Goal: Check status: Check status

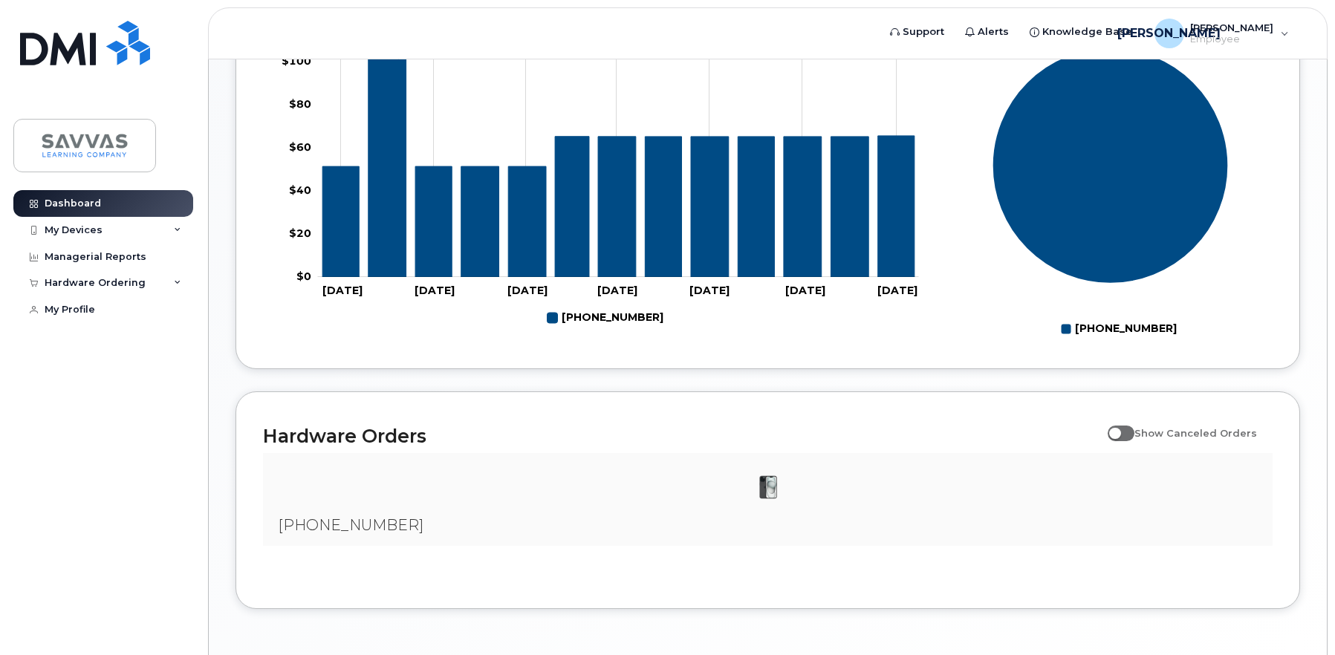
scroll to position [698, 0]
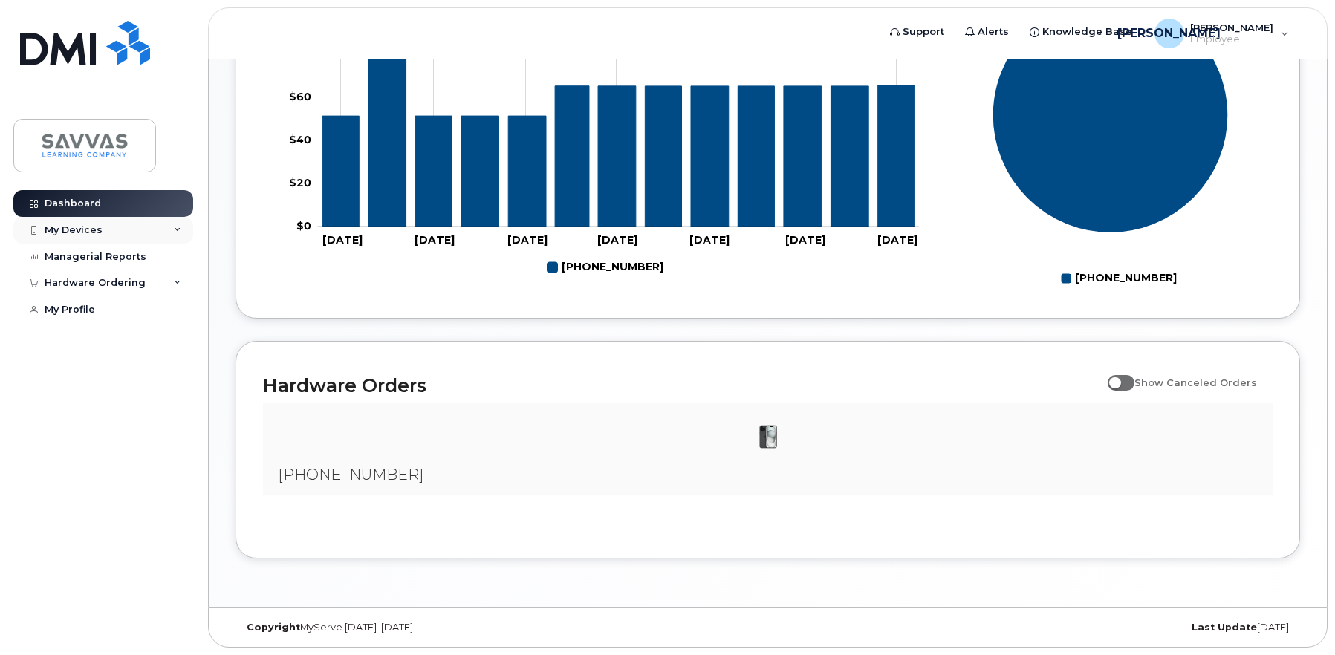
click at [172, 229] on div "My Devices" at bounding box center [103, 230] width 180 height 27
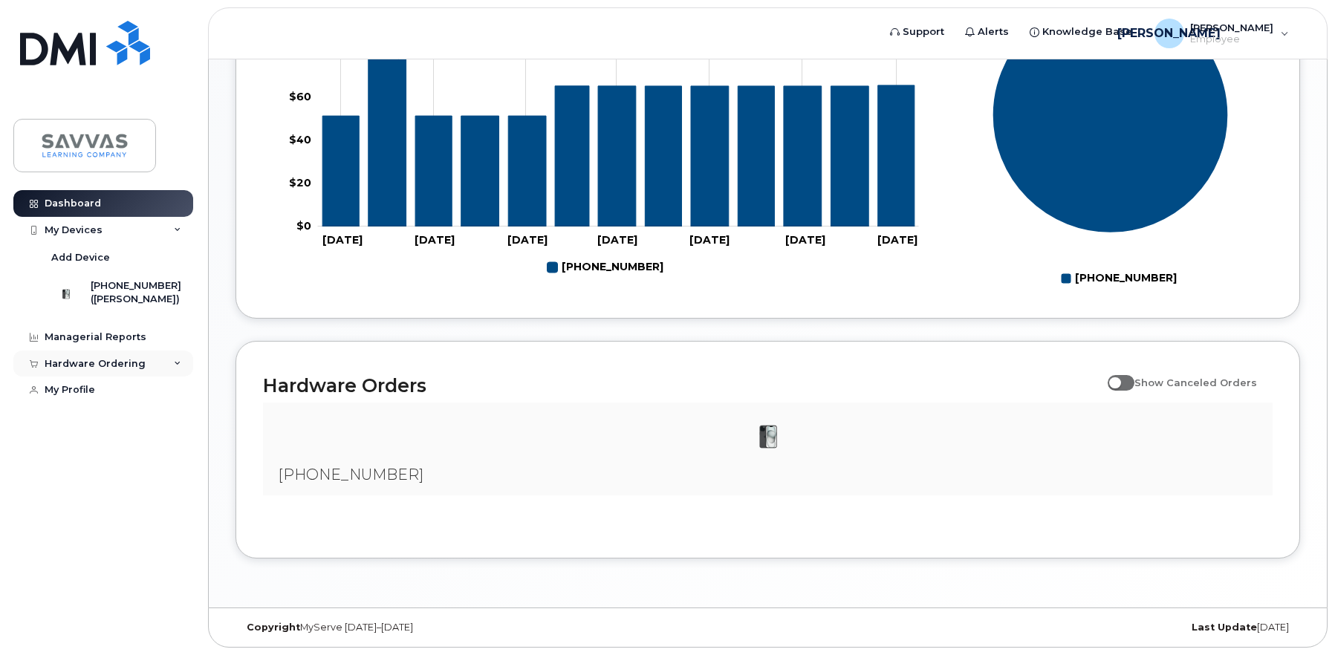
click at [174, 368] on icon at bounding box center [177, 363] width 7 height 7
click at [180, 229] on icon at bounding box center [177, 230] width 7 height 7
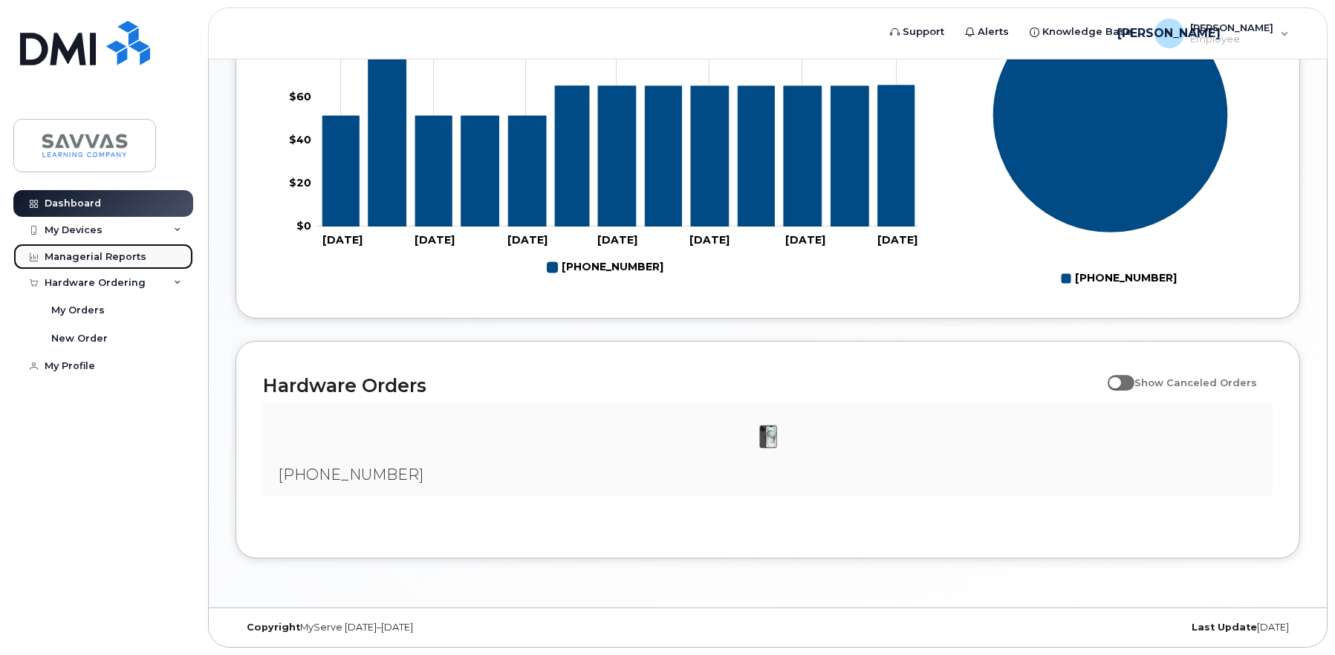
click at [99, 251] on div "Managerial Reports" at bounding box center [96, 257] width 102 height 12
click at [1273, 28] on div "[PERSON_NAME] Employee" at bounding box center [1221, 34] width 155 height 30
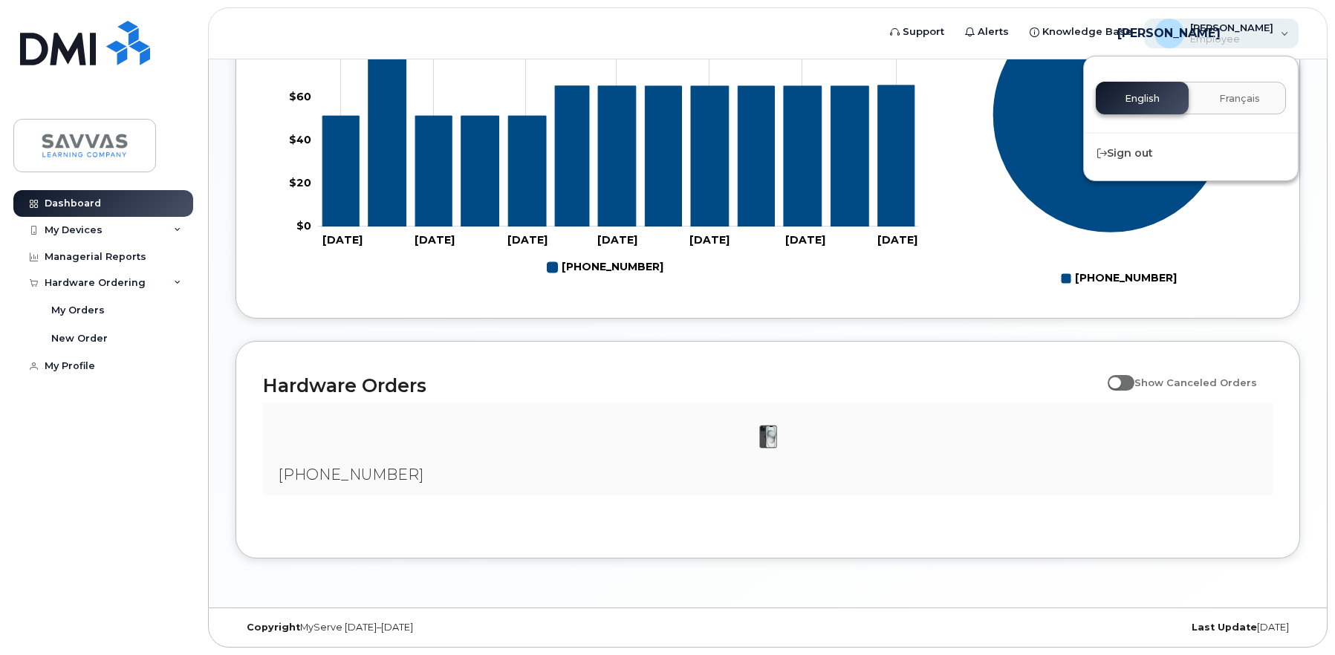
click at [1273, 28] on div "[PERSON_NAME] Employee" at bounding box center [1221, 34] width 155 height 30
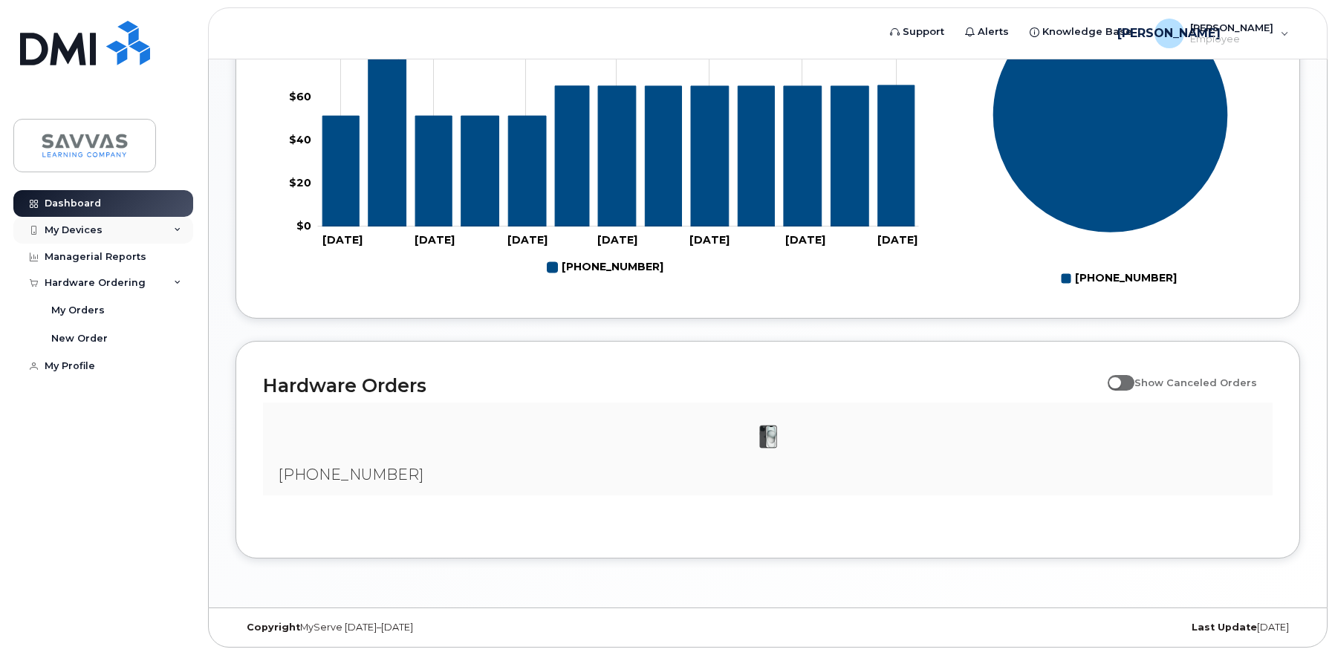
click at [89, 230] on div "My Devices" at bounding box center [74, 230] width 58 height 12
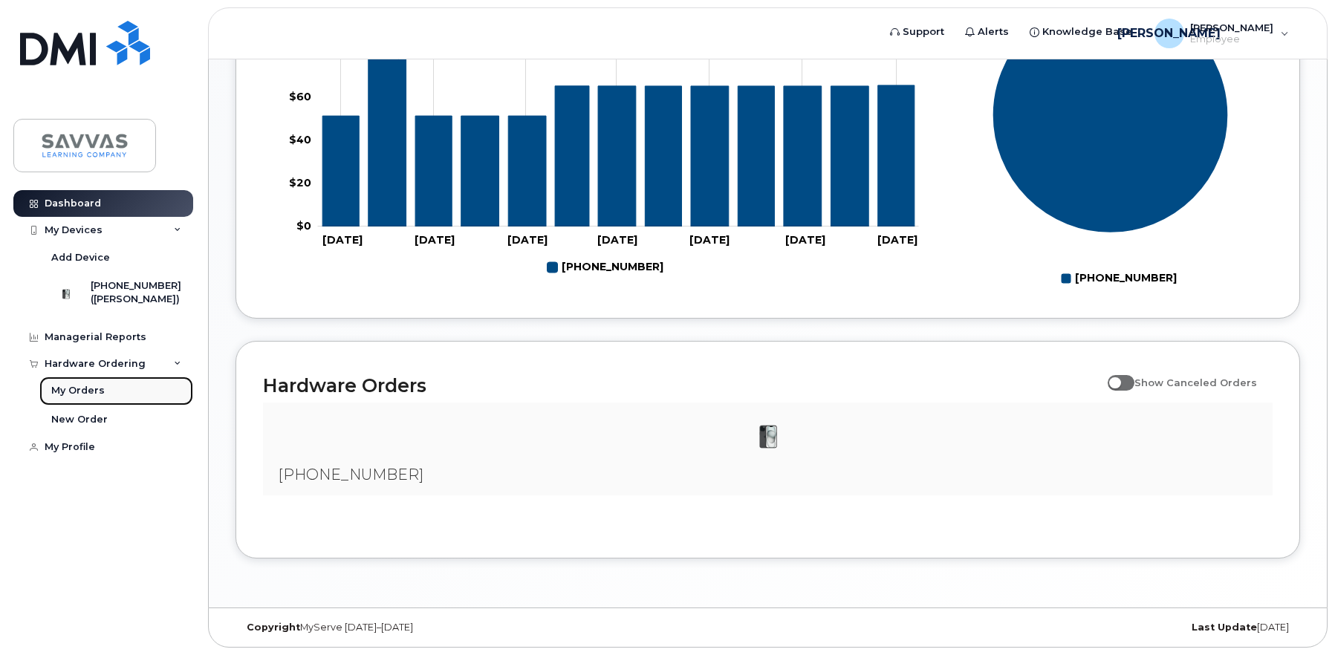
click at [82, 398] on div "My Orders" at bounding box center [77, 390] width 53 height 13
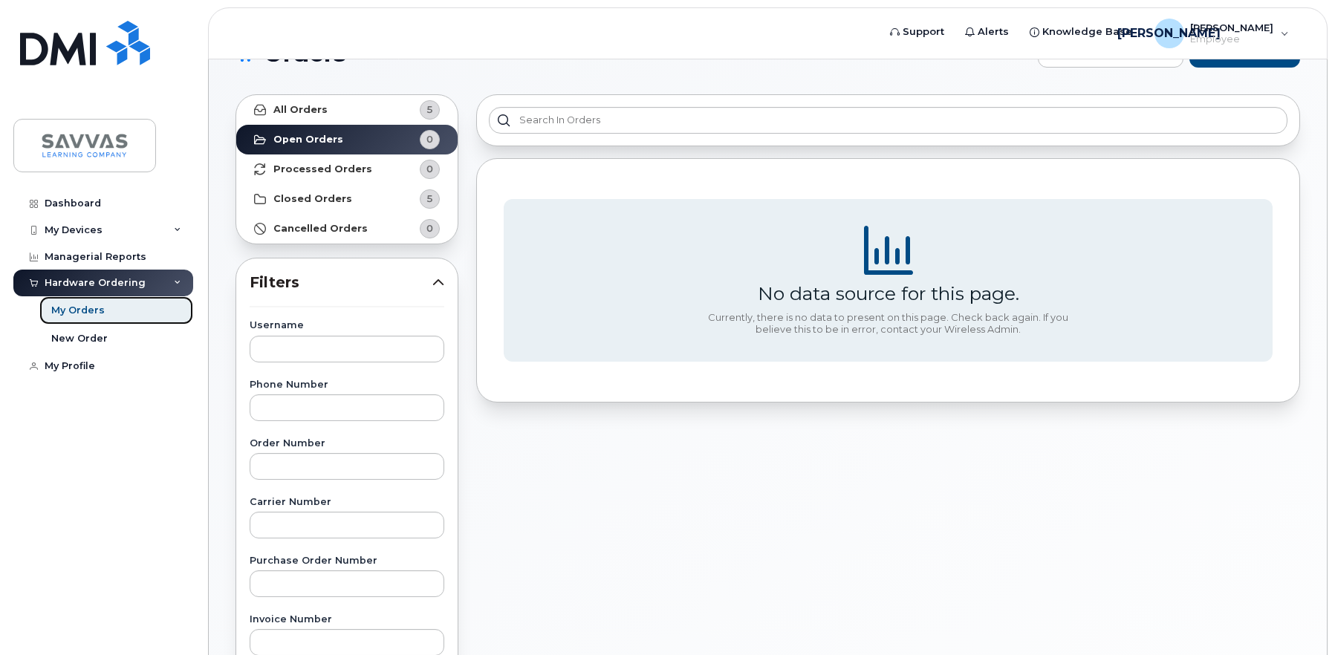
scroll to position [52, 0]
